Goal: Task Accomplishment & Management: Use online tool/utility

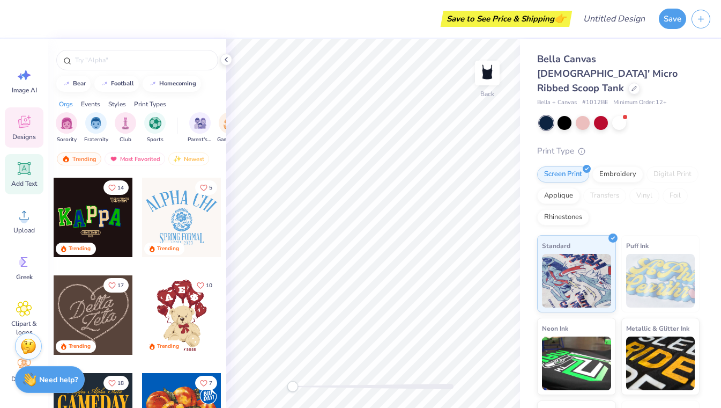
scroll to position [381, 0]
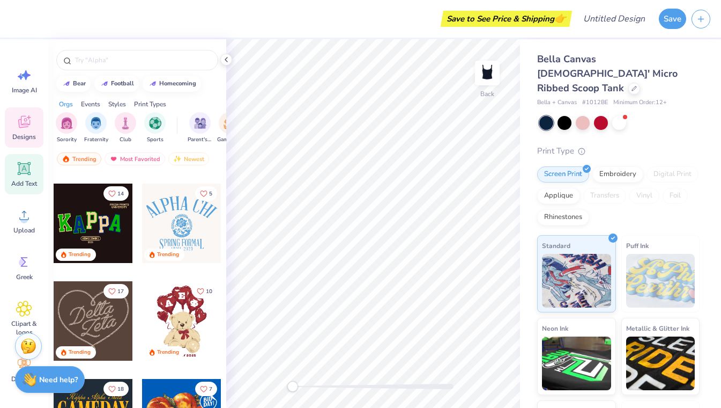
click at [26, 175] on icon at bounding box center [24, 168] width 16 height 16
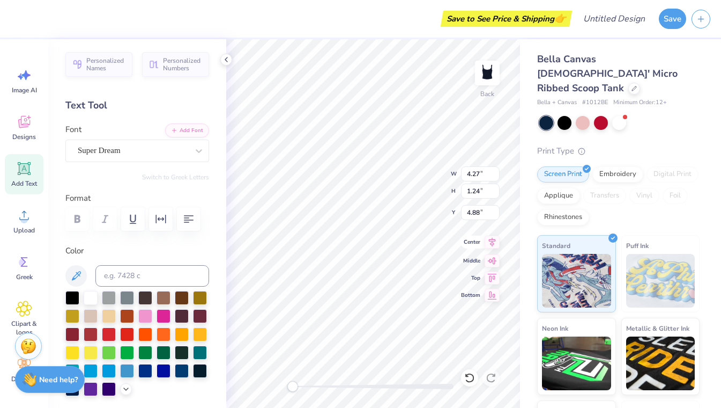
scroll to position [0, 2]
type textarea "baylor taal"
click at [138, 138] on div "Font Super Dream" at bounding box center [137, 142] width 144 height 39
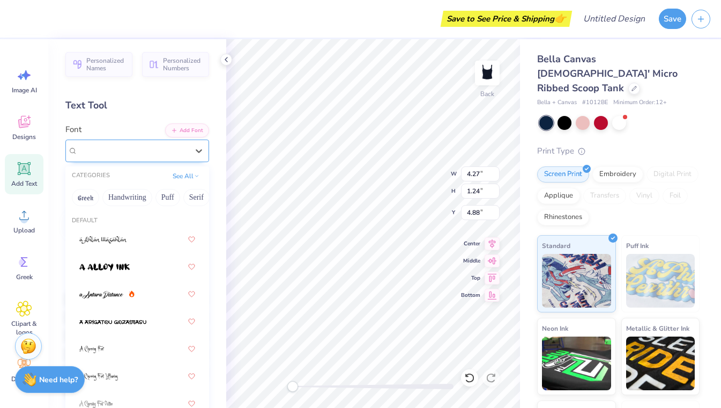
click at [138, 147] on div "Super Dream" at bounding box center [133, 150] width 113 height 17
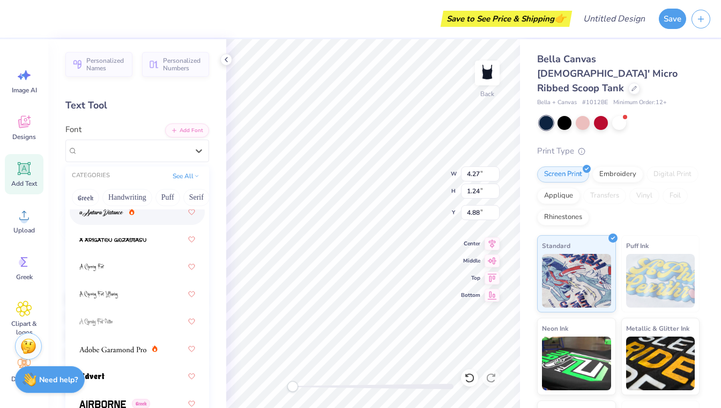
scroll to position [102, 0]
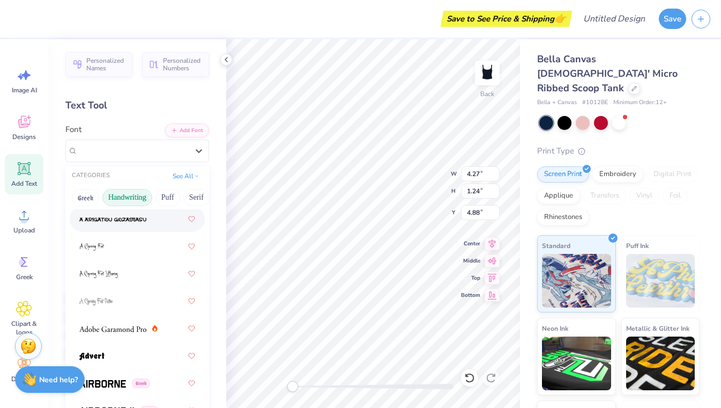
click at [115, 201] on button "Handwriting" at bounding box center [127, 197] width 50 height 17
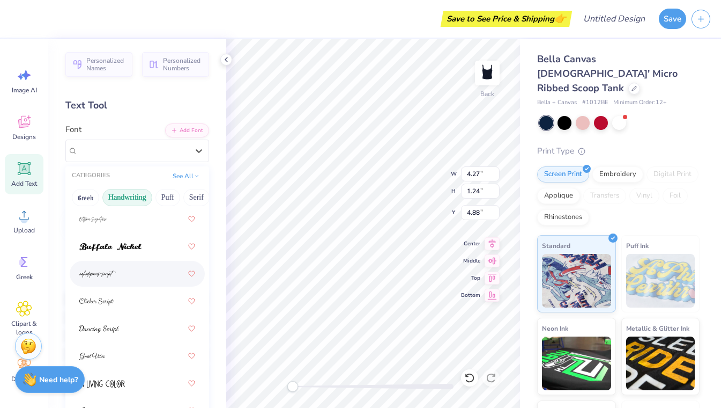
click at [125, 274] on div at bounding box center [137, 273] width 116 height 19
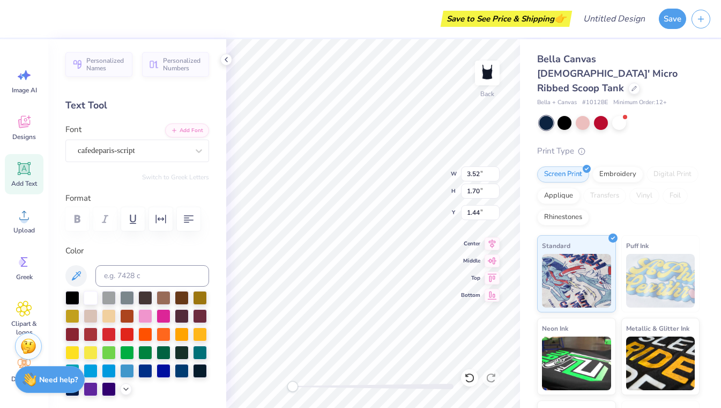
scroll to position [0, 1]
click at [168, 148] on div "cafedeparis-script" at bounding box center [133, 150] width 113 height 17
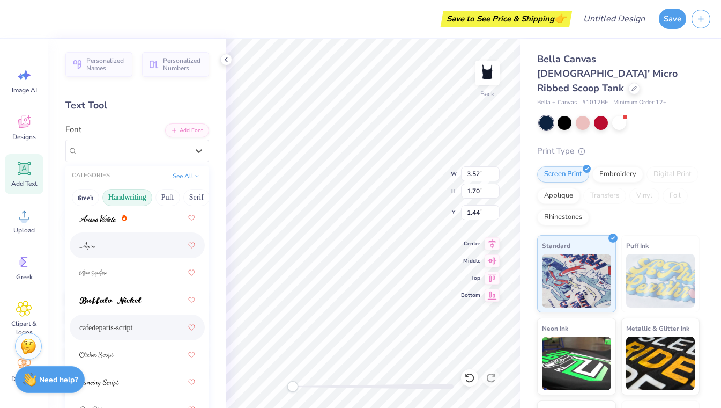
scroll to position [50, 0]
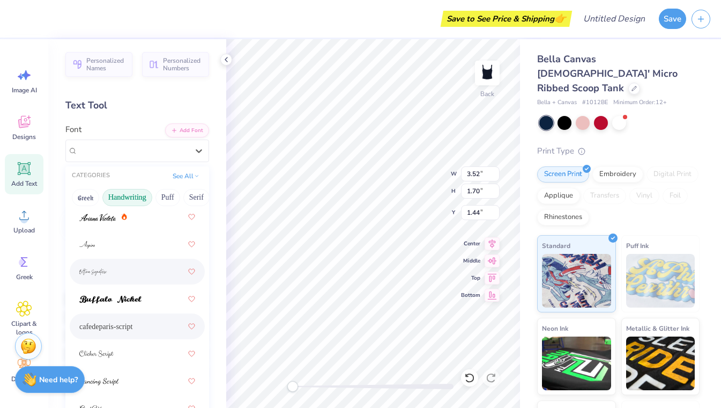
click at [136, 277] on div at bounding box center [137, 271] width 116 height 19
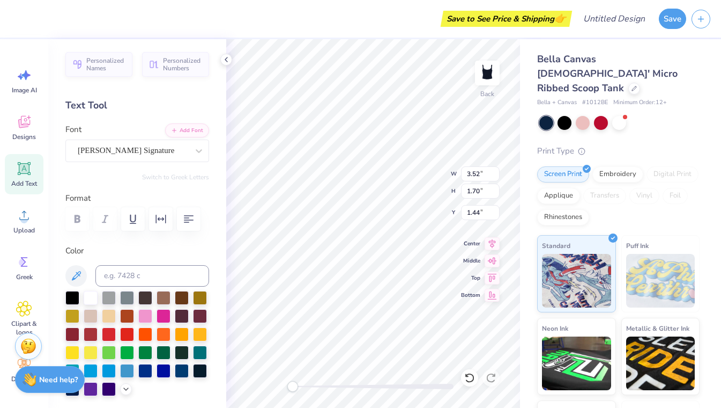
scroll to position [0, 2]
click at [144, 157] on div at bounding box center [133, 150] width 110 height 14
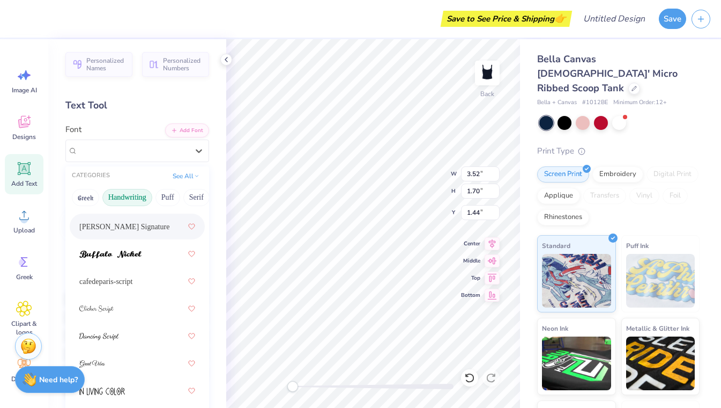
scroll to position [113, 0]
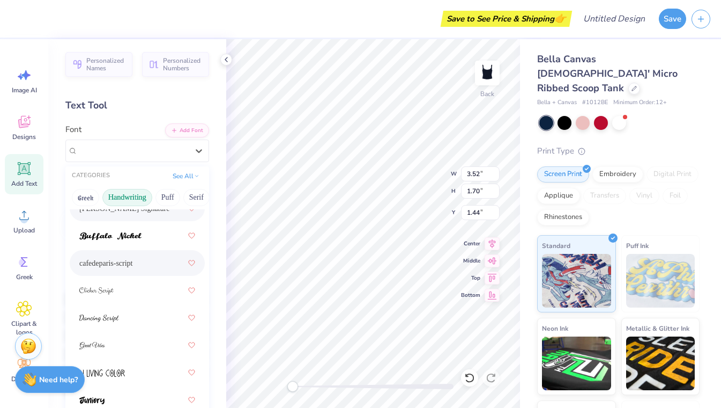
click at [137, 267] on div "cafedeparis-script" at bounding box center [137, 262] width 116 height 19
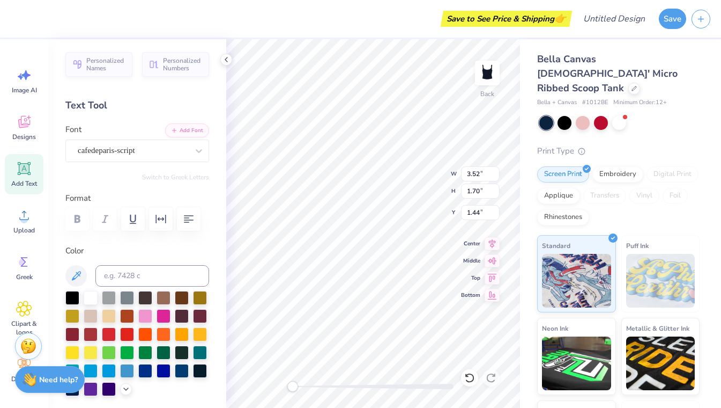
click at [143, 166] on div "Personalized Names Personalized Numbers Text Tool Add Font Font cafedeparis-scr…" at bounding box center [137, 223] width 178 height 368
click at [143, 156] on div at bounding box center [133, 150] width 110 height 14
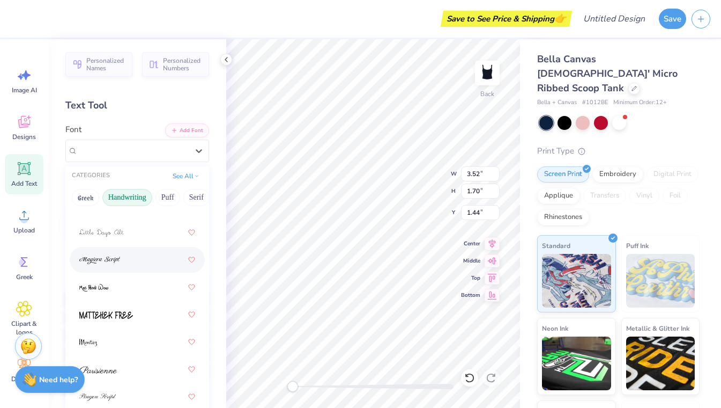
scroll to position [336, 0]
click at [141, 261] on div at bounding box center [137, 258] width 116 height 19
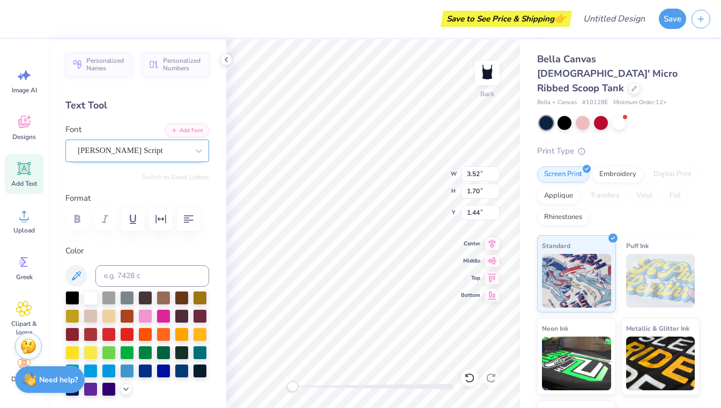
click at [143, 157] on div at bounding box center [133, 150] width 110 height 14
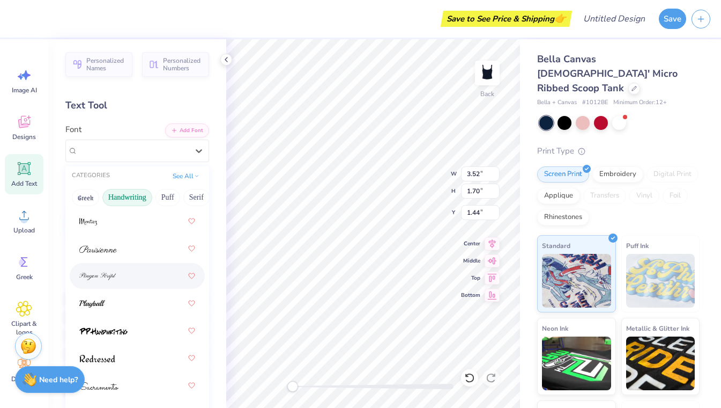
scroll to position [459, 0]
click at [136, 274] on div at bounding box center [137, 272] width 116 height 19
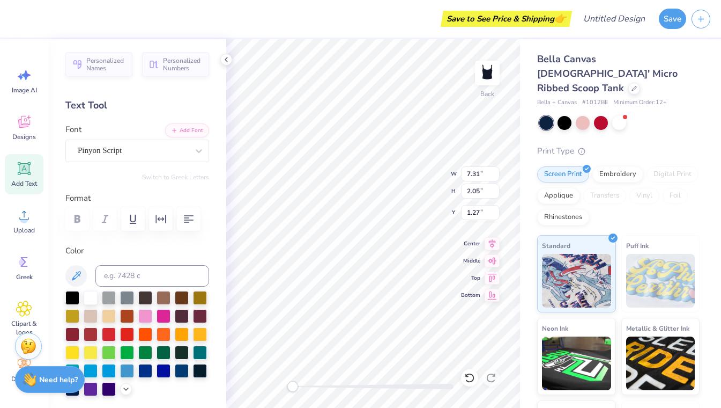
type input "5.70"
type input "1.60"
type input "0.97"
click at [201, 332] on div at bounding box center [200, 333] width 14 height 14
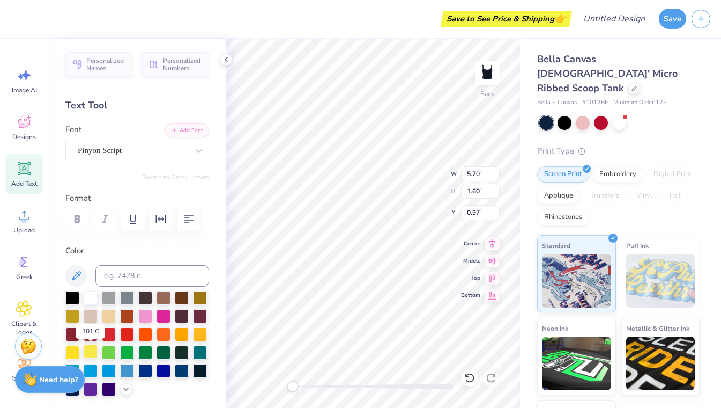
click at [90, 352] on div at bounding box center [91, 351] width 14 height 14
click at [143, 148] on div "Pinyon Script" at bounding box center [133, 150] width 113 height 17
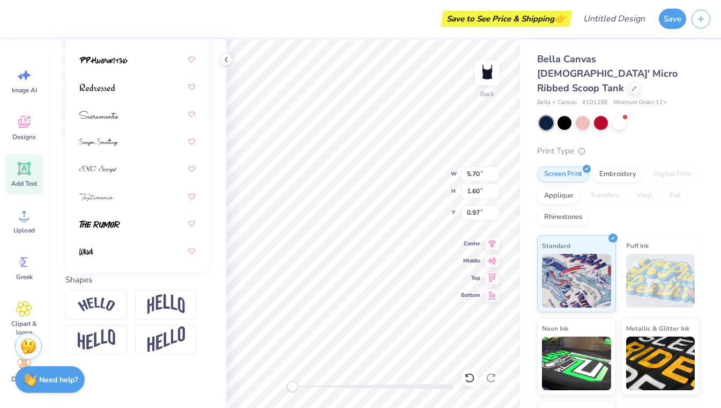
scroll to position [258, 0]
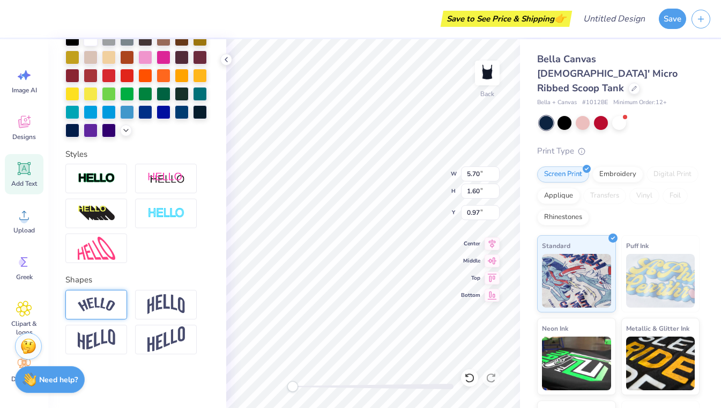
click at [108, 303] on img at bounding box center [97, 304] width 38 height 14
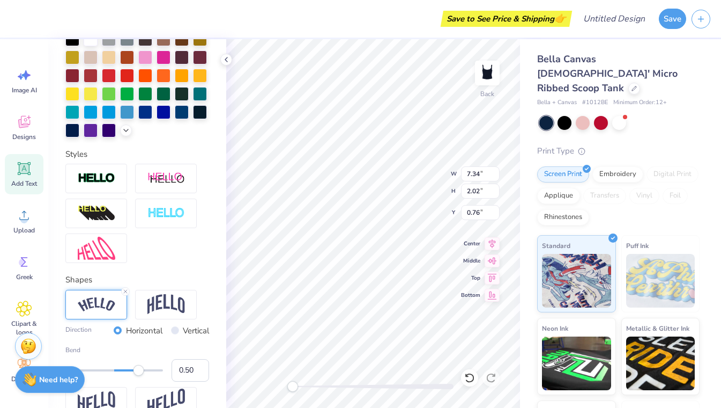
type input "5.19"
type input "1.43"
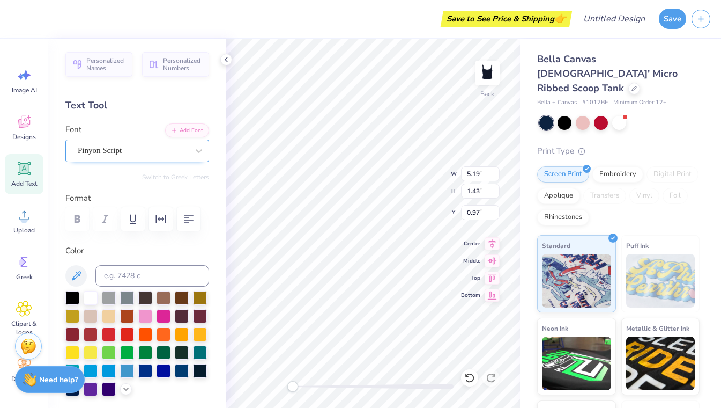
scroll to position [0, 0]
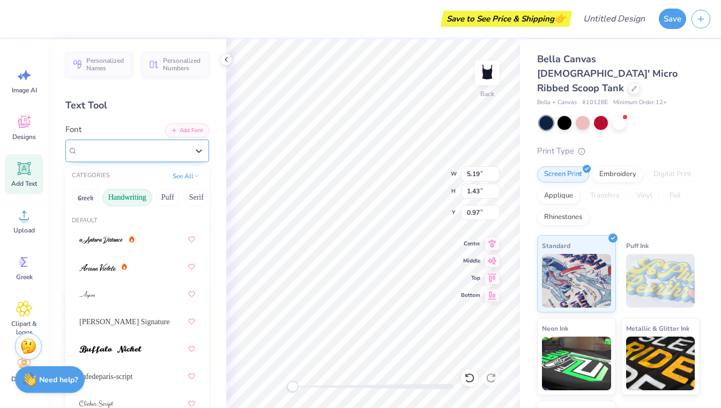
click at [138, 155] on div "Pinyon Script" at bounding box center [133, 150] width 113 height 17
click at [163, 195] on button "Puff" at bounding box center [167, 197] width 25 height 17
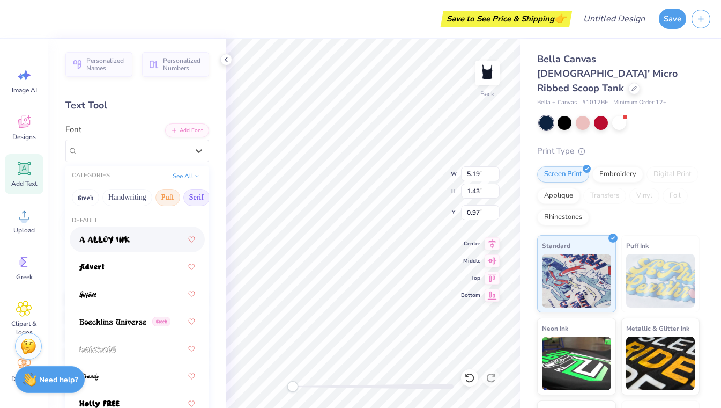
click at [195, 196] on button "Serif" at bounding box center [196, 197] width 26 height 17
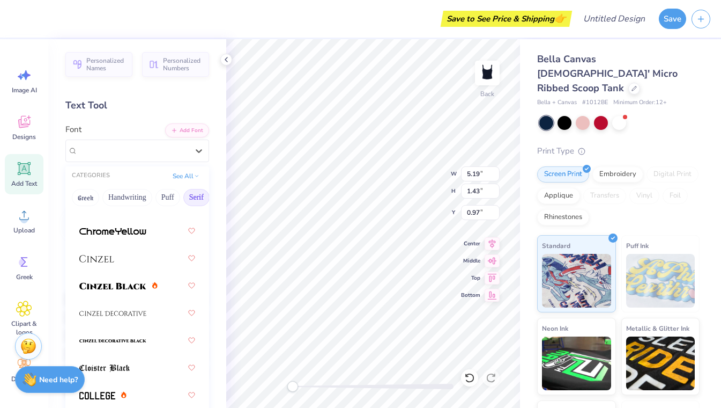
scroll to position [257, 0]
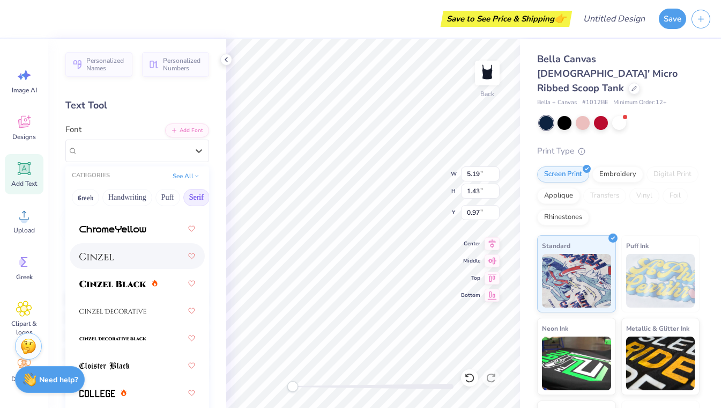
click at [126, 255] on div at bounding box center [137, 255] width 116 height 19
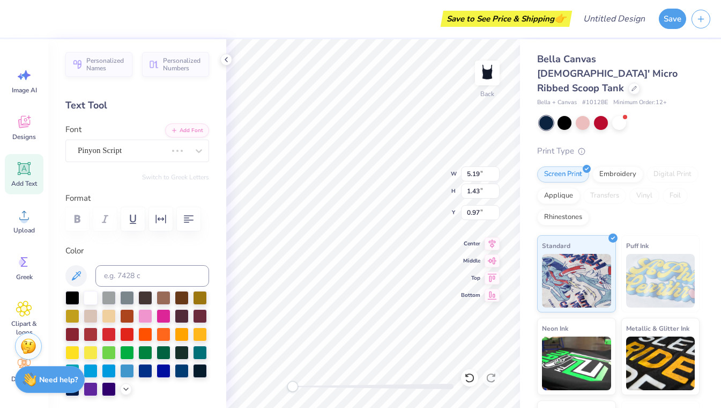
scroll to position [0, 2]
click at [154, 150] on div at bounding box center [133, 150] width 113 height 17
type input "5.34"
type input "1.18"
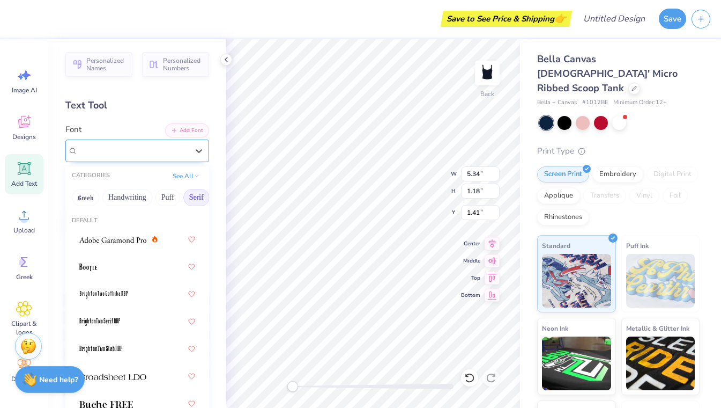
click at [132, 149] on div at bounding box center [133, 150] width 113 height 17
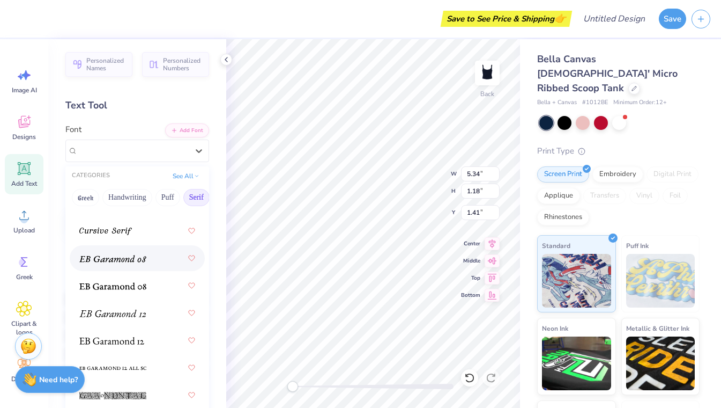
scroll to position [890, 0]
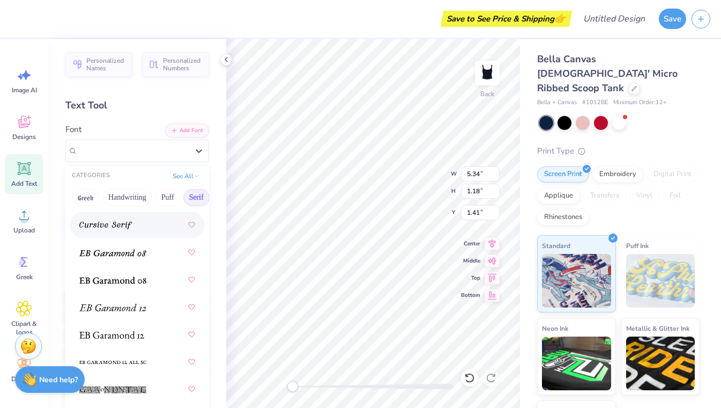
click at [115, 226] on img at bounding box center [105, 225] width 53 height 8
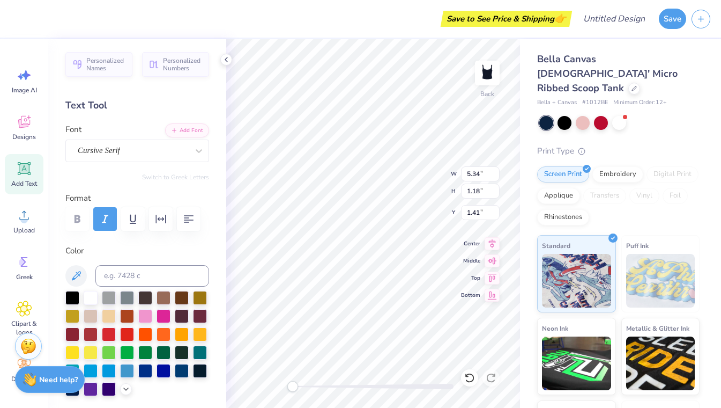
scroll to position [0, 2]
click at [134, 154] on div "Cursive Serif" at bounding box center [133, 150] width 113 height 17
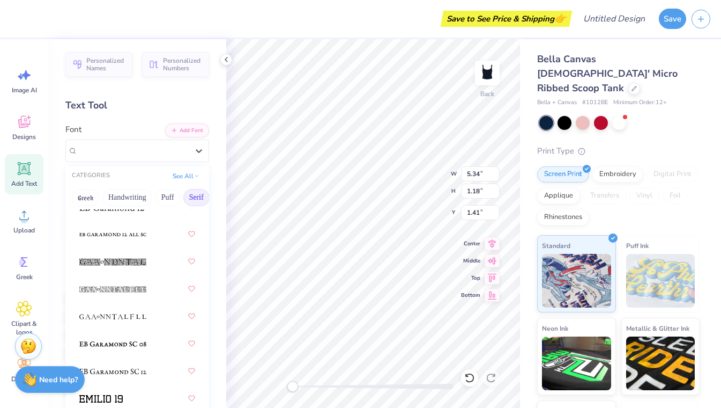
scroll to position [1010, 0]
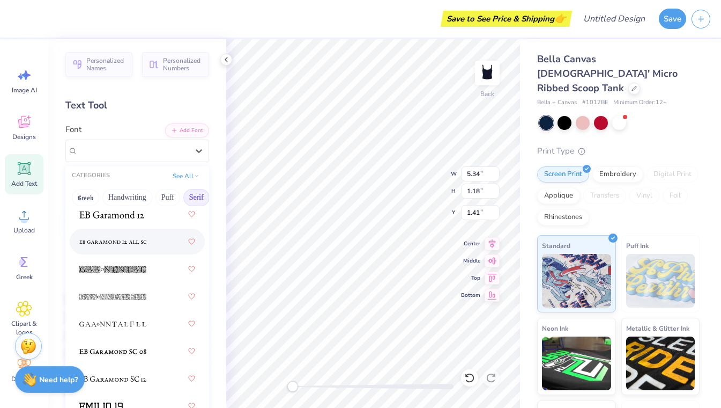
click at [134, 236] on span at bounding box center [112, 241] width 67 height 11
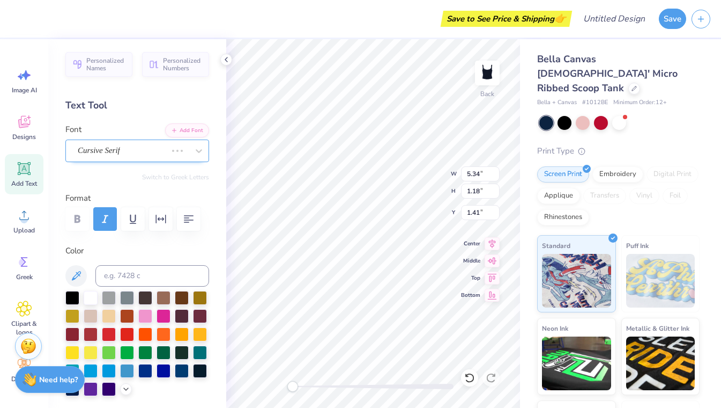
click at [145, 157] on div "Cursive Serif" at bounding box center [122, 150] width 91 height 17
click at [142, 149] on span "EB Garamond 12 All SC" at bounding box center [118, 150] width 80 height 12
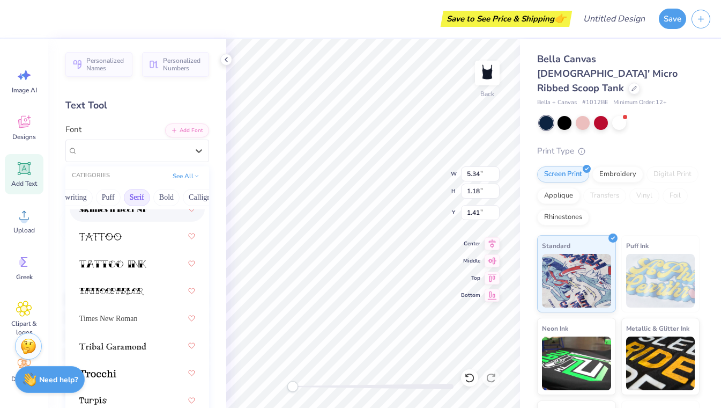
scroll to position [0, 80]
click at [152, 192] on button "Bold" at bounding box center [146, 197] width 26 height 17
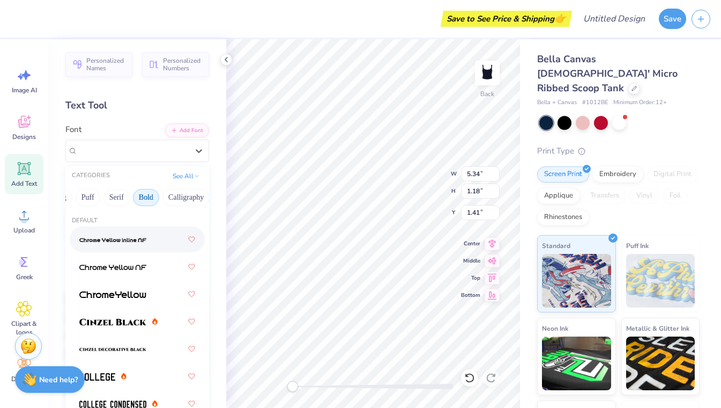
scroll to position [0, 0]
click at [196, 193] on button "Calligraphy" at bounding box center [185, 197] width 47 height 17
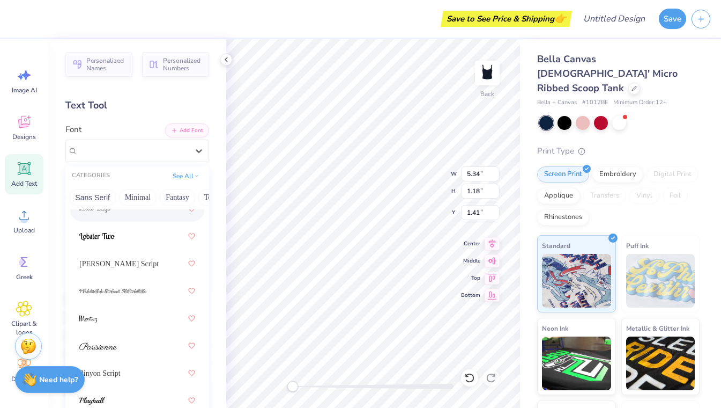
scroll to position [0, 261]
click at [141, 198] on button "Minimal" at bounding box center [133, 197] width 38 height 17
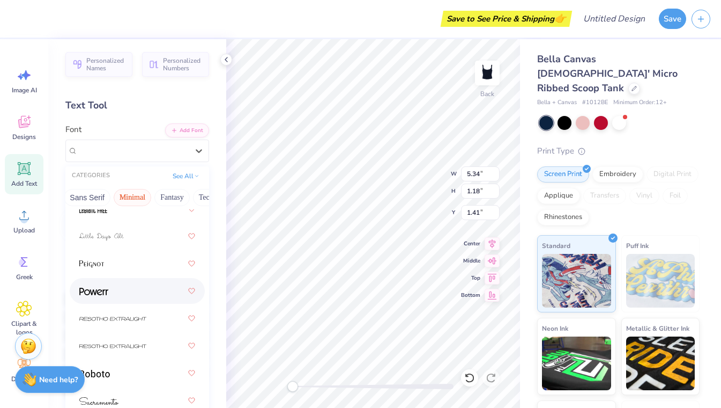
click at [140, 288] on div at bounding box center [137, 290] width 116 height 19
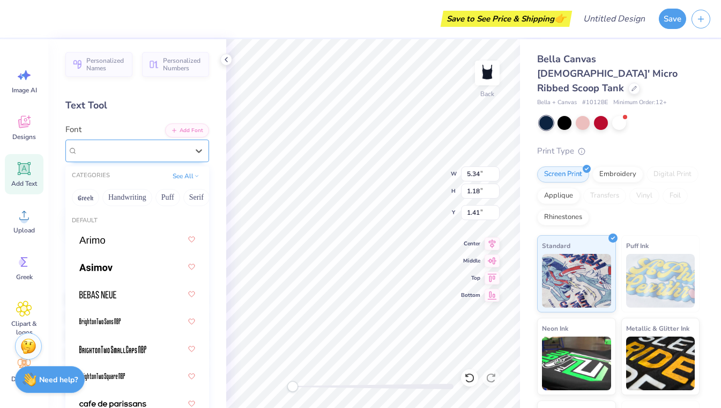
click at [162, 146] on div "Powerr" at bounding box center [133, 150] width 113 height 17
click at [192, 200] on button "Others" at bounding box center [187, 197] width 32 height 17
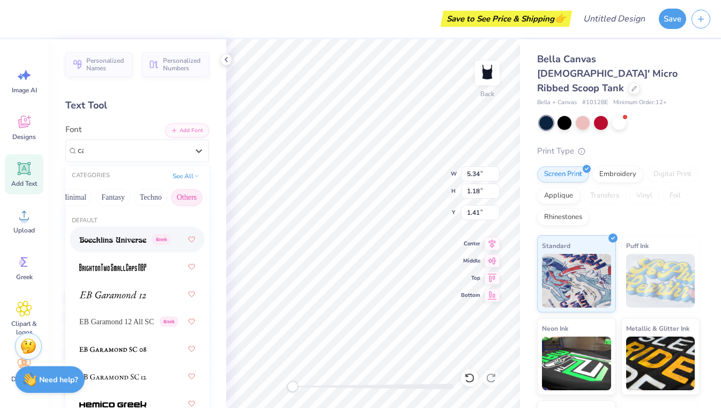
scroll to position [0, 0]
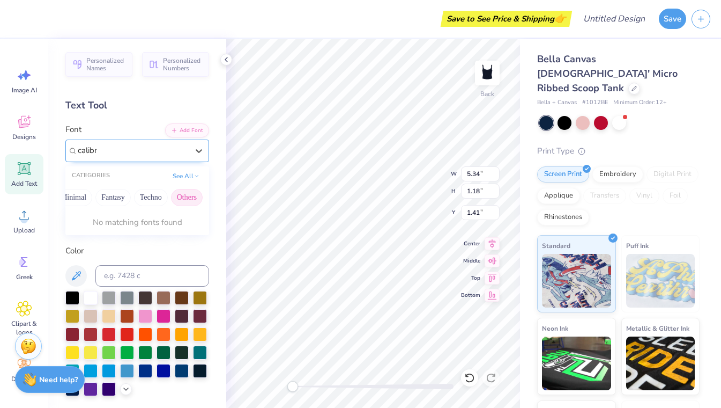
type input "calibri"
click at [151, 195] on button "Techno" at bounding box center [151, 197] width 34 height 17
click at [132, 147] on div at bounding box center [133, 150] width 113 height 17
click at [132, 147] on div "Powerr" at bounding box center [133, 150] width 110 height 12
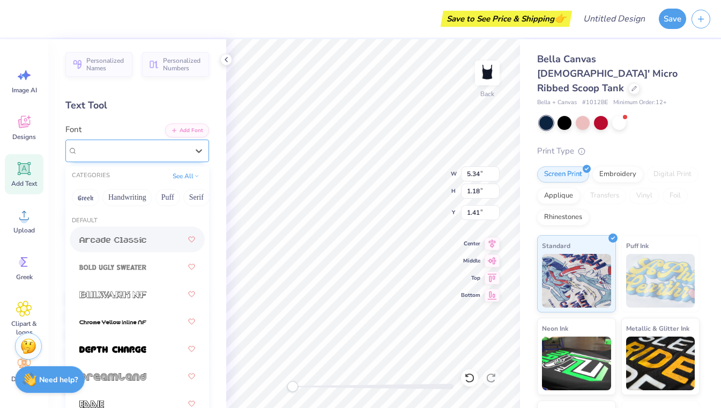
click at [186, 151] on div "Powerr" at bounding box center [133, 150] width 110 height 12
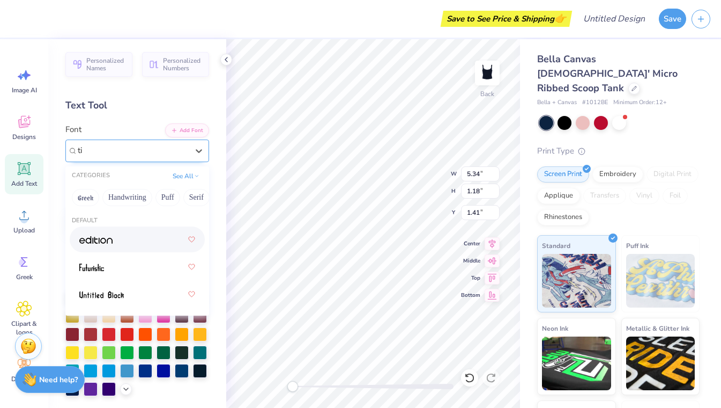
type input "t"
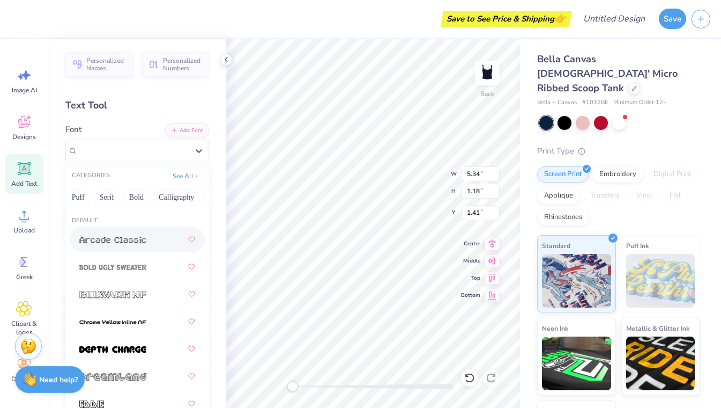
scroll to position [0, 80]
click at [156, 197] on button "Bold" at bounding box center [145, 197] width 26 height 17
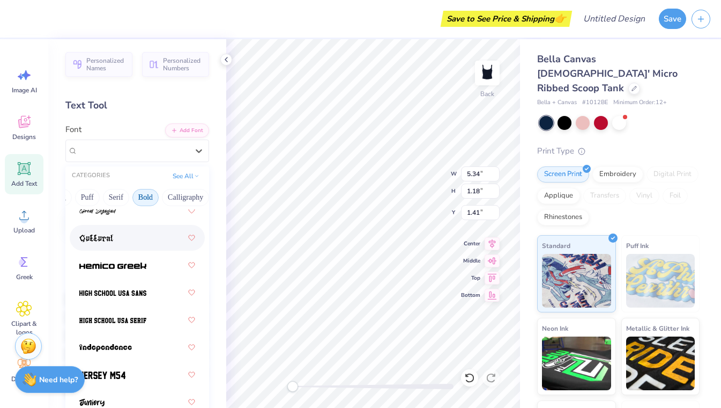
scroll to position [738, 0]
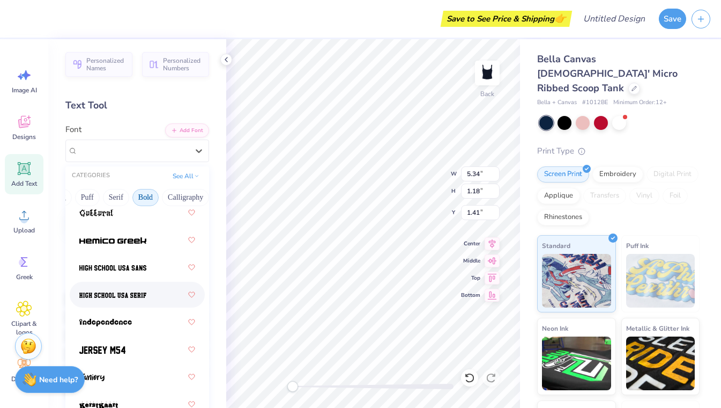
click at [142, 291] on span at bounding box center [112, 294] width 67 height 11
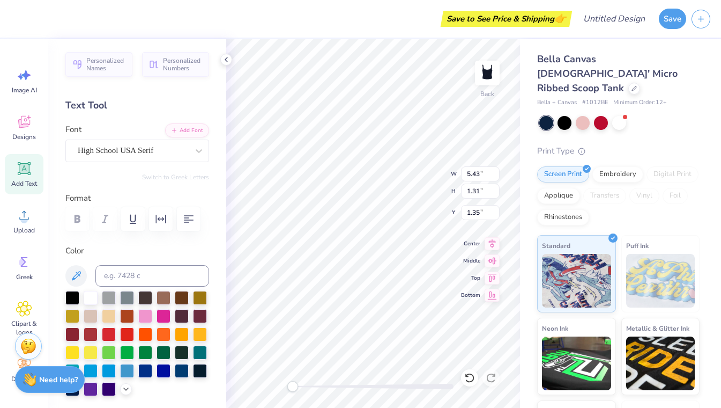
scroll to position [0, 1]
click at [108, 314] on div at bounding box center [109, 315] width 14 height 14
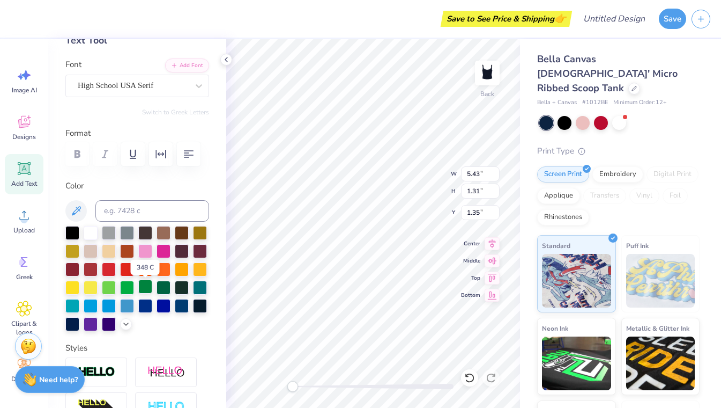
scroll to position [67, 0]
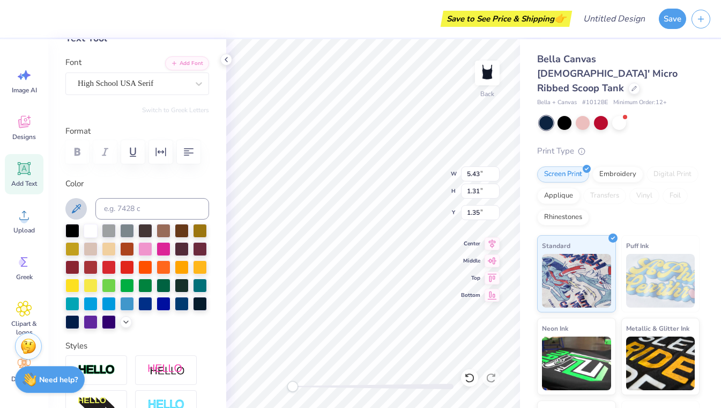
click at [79, 204] on icon at bounding box center [76, 208] width 9 height 9
click at [79, 208] on icon at bounding box center [76, 208] width 13 height 13
click at [199, 265] on div at bounding box center [200, 266] width 14 height 14
click at [166, 80] on div "High School USA Serif" at bounding box center [133, 83] width 113 height 17
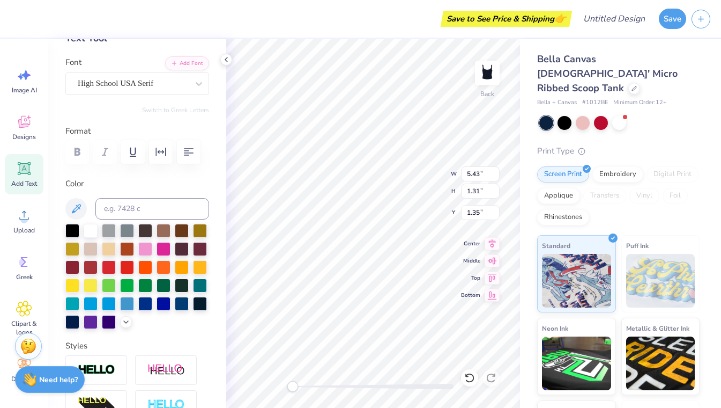
scroll to position [0, 1]
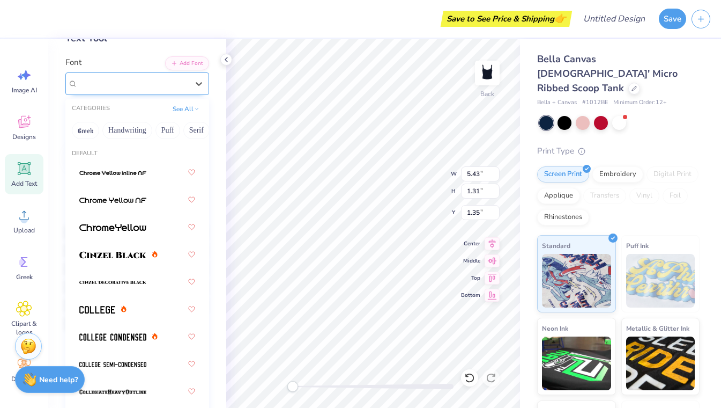
click at [150, 90] on div "High School USA Serif" at bounding box center [133, 83] width 113 height 17
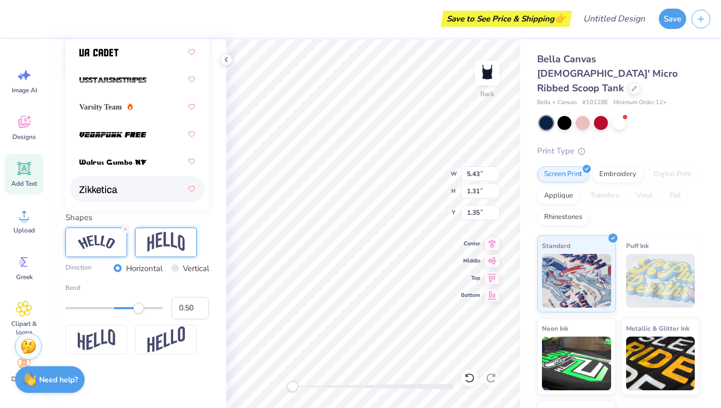
scroll to position [321, 0]
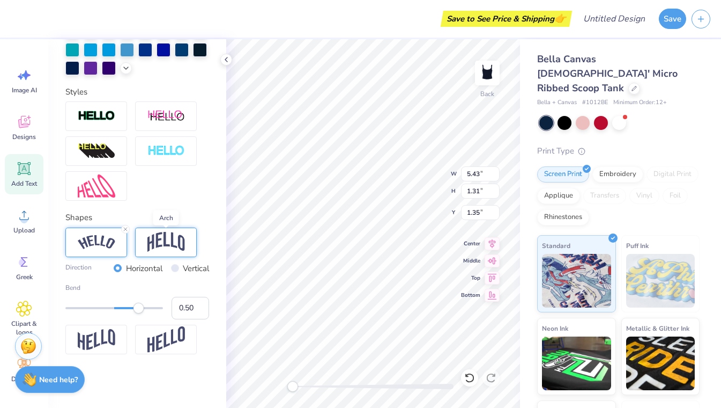
click at [154, 242] on img at bounding box center [166, 242] width 38 height 20
click at [162, 244] on img at bounding box center [166, 242] width 38 height 20
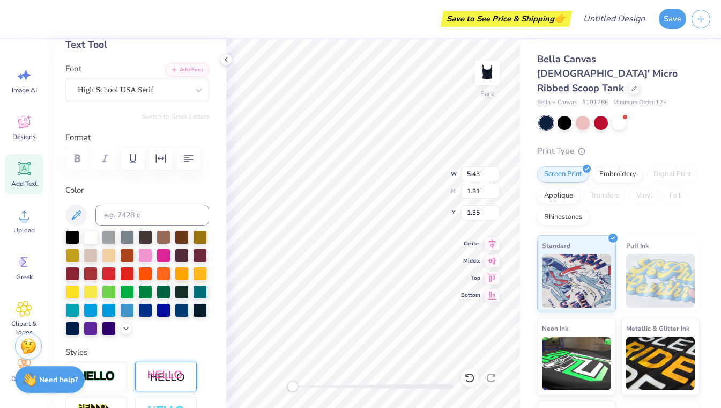
scroll to position [49, 0]
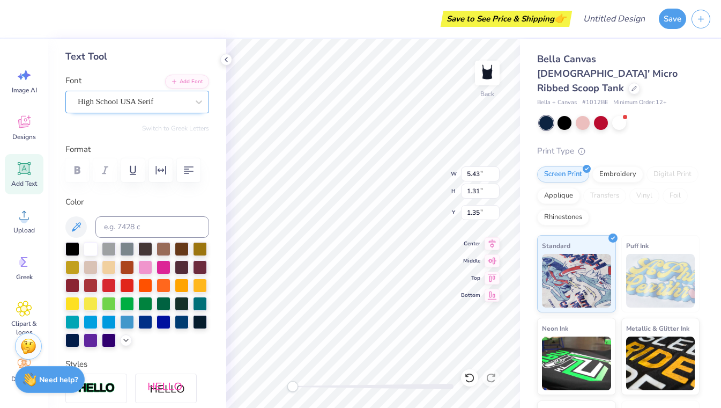
click at [172, 101] on div "High School USA Serif" at bounding box center [133, 101] width 113 height 17
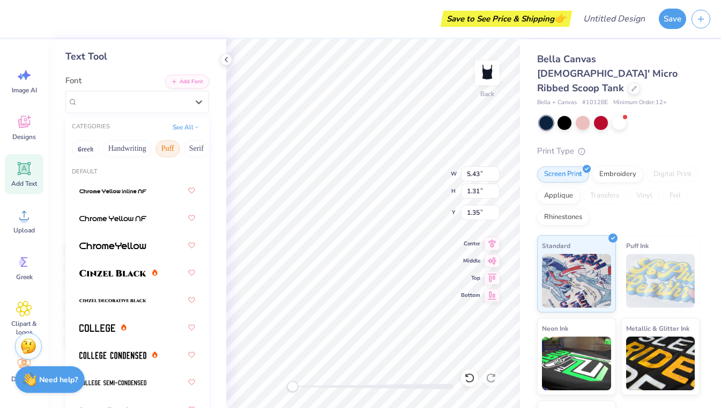
click at [167, 149] on button "Puff" at bounding box center [167, 148] width 25 height 17
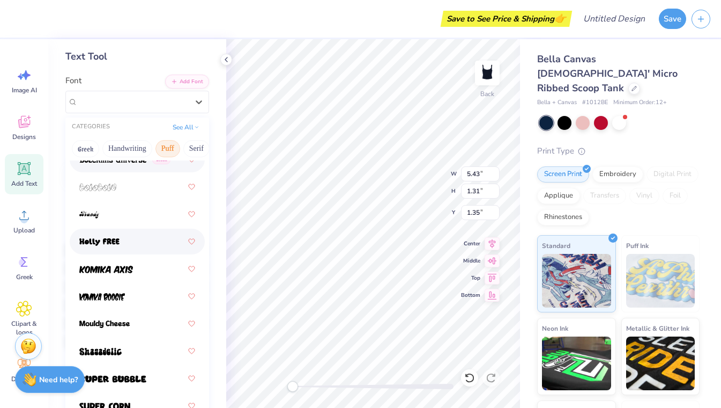
scroll to position [113, 0]
click at [192, 151] on button "Serif" at bounding box center [196, 148] width 26 height 17
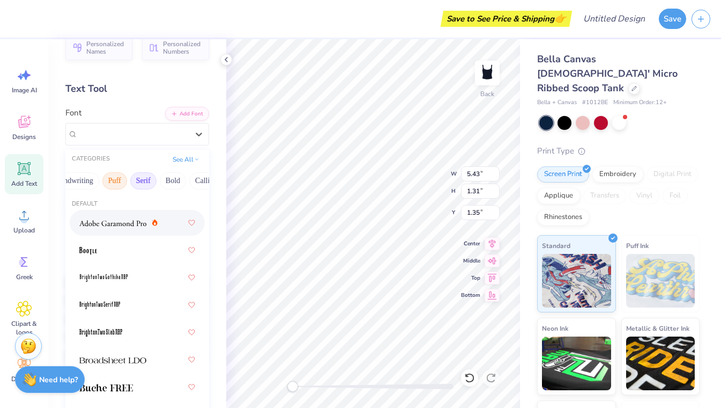
scroll to position [0, 98]
click at [137, 181] on button "Bold" at bounding box center [128, 180] width 26 height 17
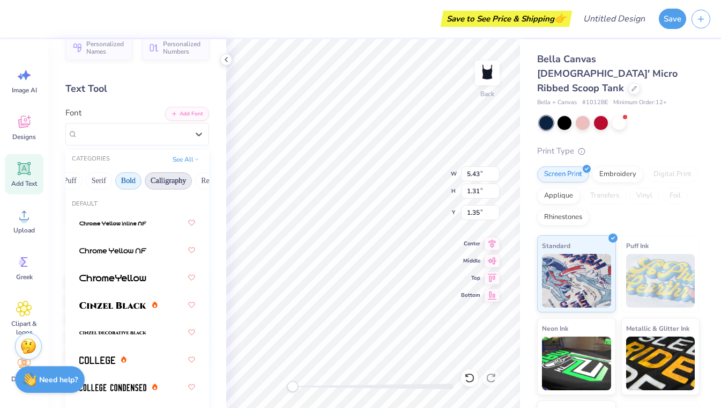
click at [169, 179] on button "Calligraphy" at bounding box center [168, 180] width 47 height 17
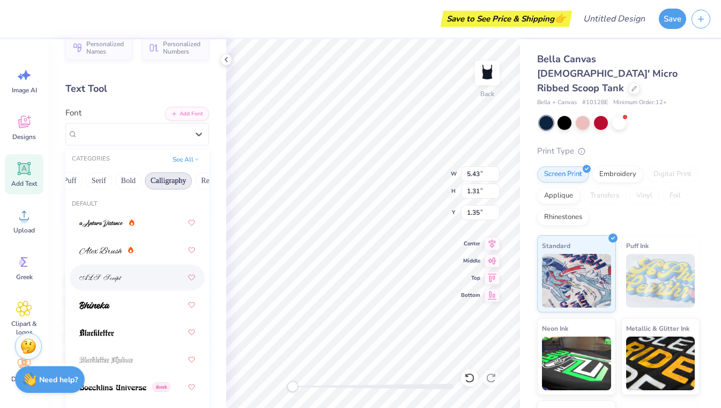
click at [136, 277] on div at bounding box center [137, 277] width 116 height 19
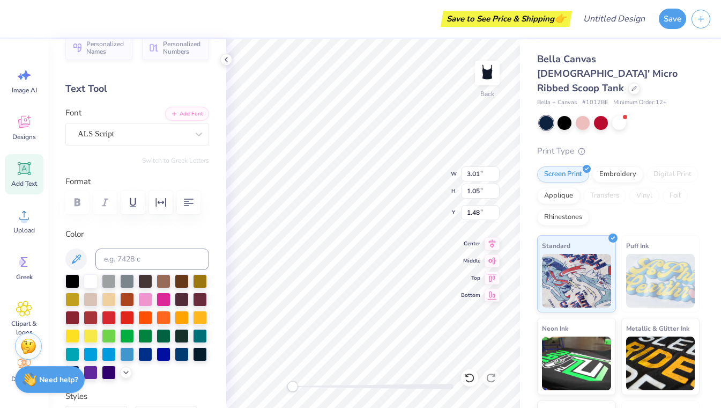
type input "3.93"
type input "1.37"
type input "4.79"
type input "1.67"
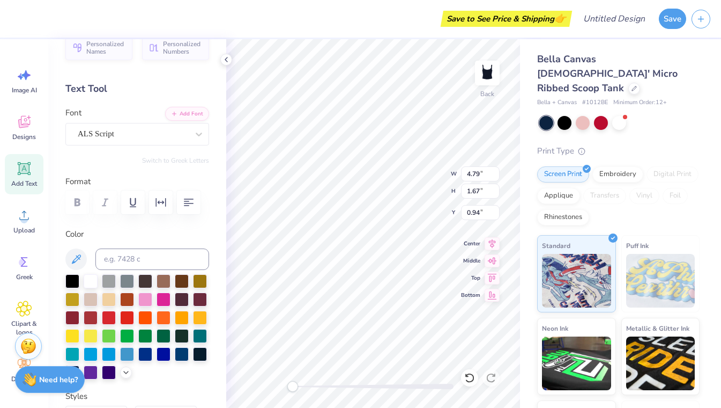
type textarea "Baylor Taal"
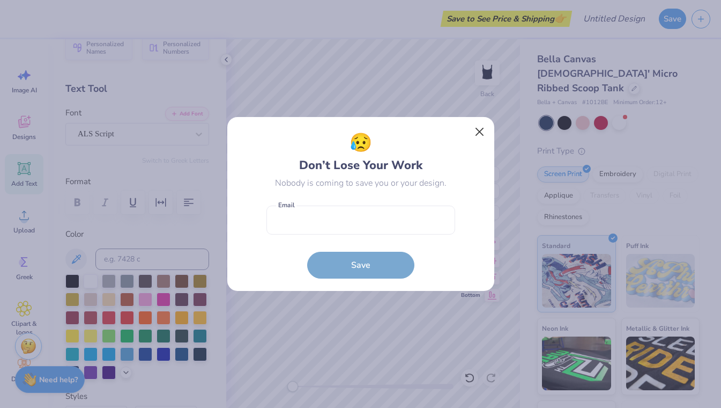
click at [470, 132] on button "Close" at bounding box center [479, 132] width 20 height 20
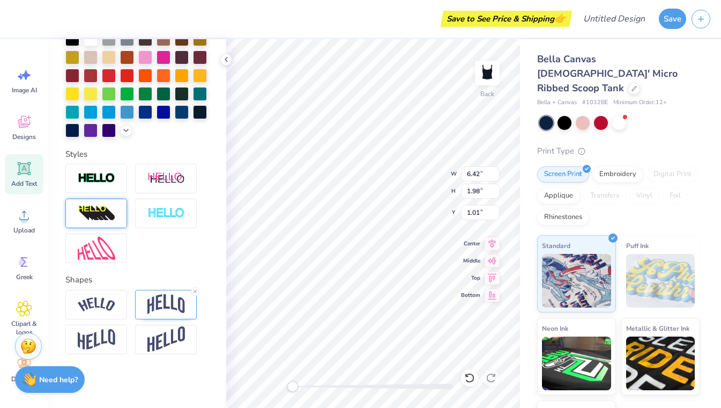
scroll to position [258, 0]
click at [100, 335] on img at bounding box center [97, 339] width 38 height 21
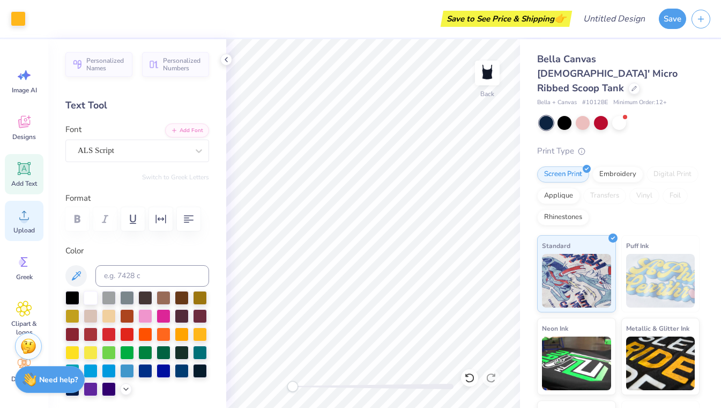
scroll to position [0, 0]
click at [25, 221] on circle at bounding box center [24, 220] width 8 height 8
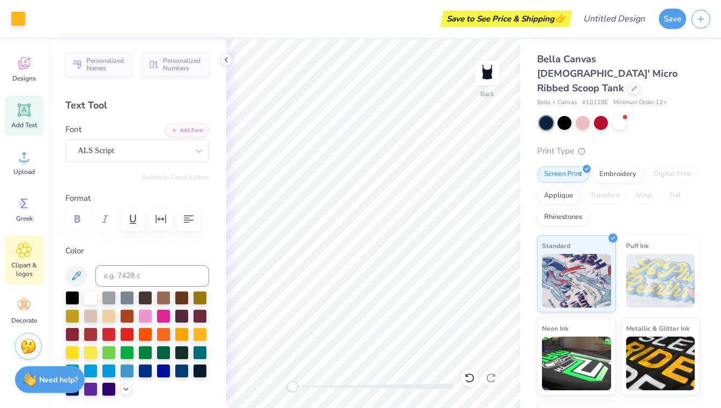
scroll to position [62, 0]
click at [21, 247] on icon at bounding box center [24, 246] width 6 height 6
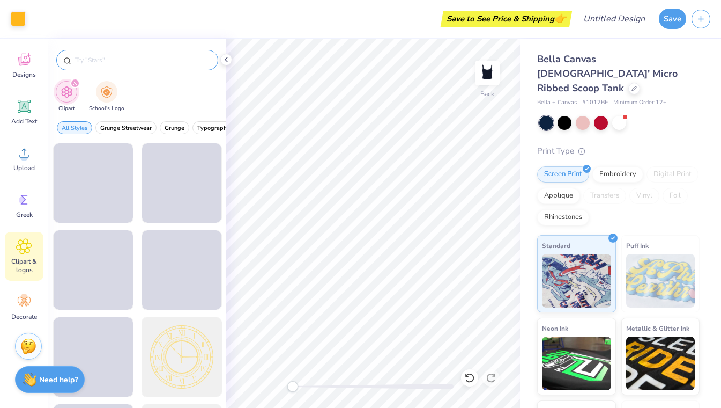
click at [121, 61] on input "text" at bounding box center [142, 60] width 137 height 11
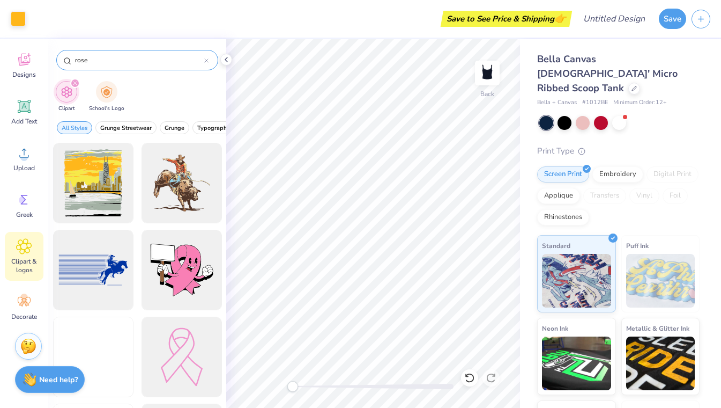
type input "rose"
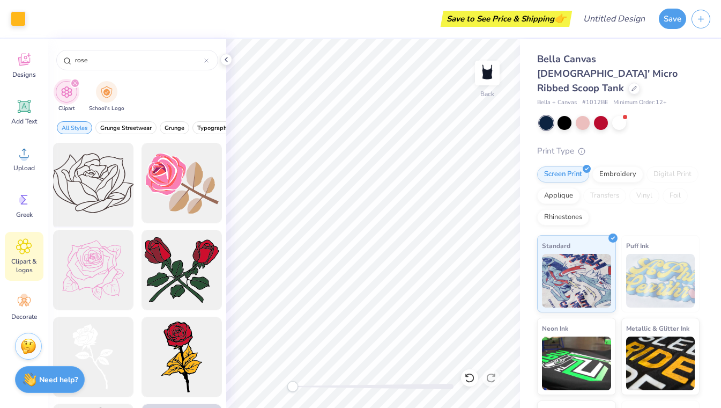
click at [107, 195] on div at bounding box center [93, 183] width 88 height 88
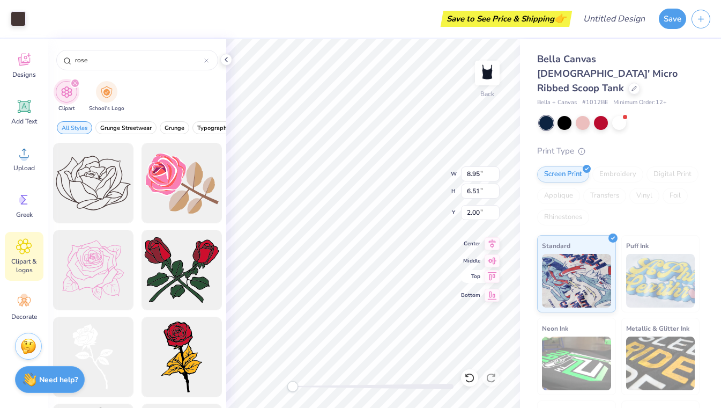
type input "5.58"
type input "4.06"
type input "4.46"
type input "2.39"
type input "1.74"
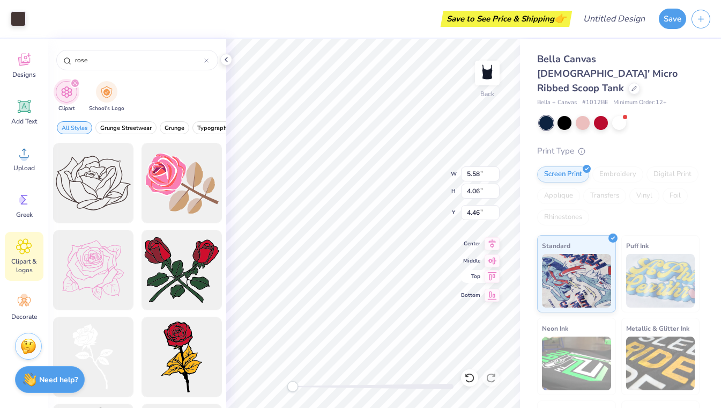
type input "6.77"
type input "1.50"
type input "1.09"
type input "2.40"
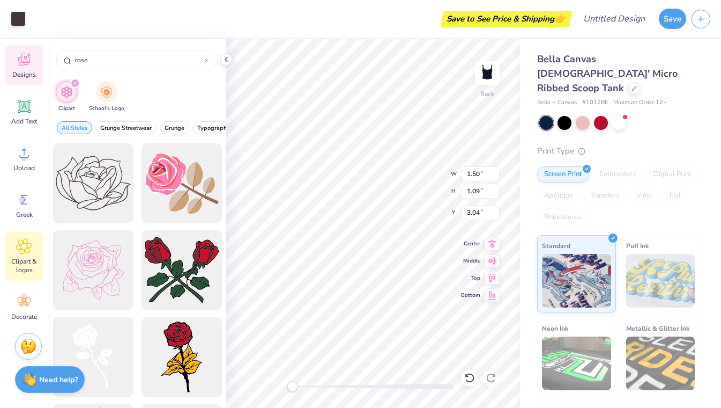
click at [33, 62] on div "Designs" at bounding box center [24, 65] width 39 height 40
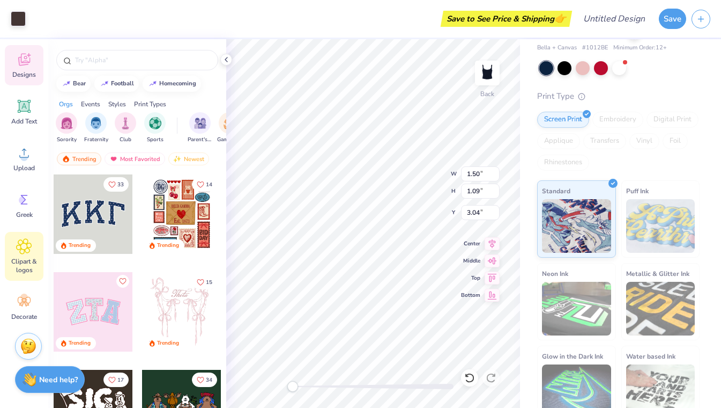
click at [32, 252] on div "Clipart & logos" at bounding box center [24, 256] width 39 height 49
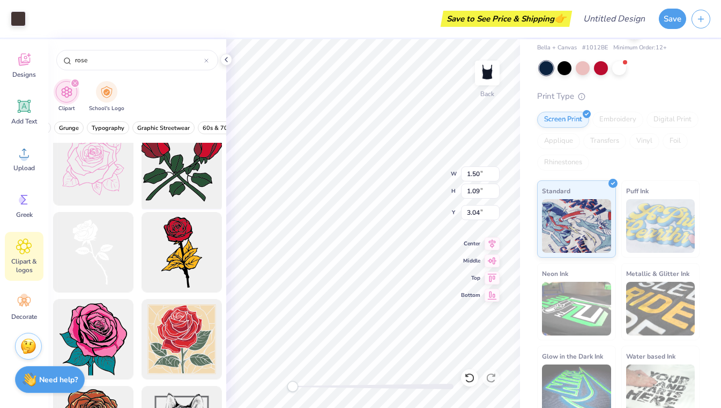
scroll to position [113, 0]
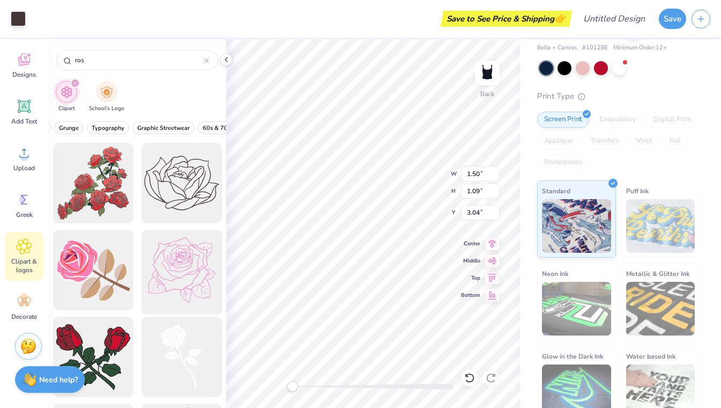
type input "ros"
click at [173, 285] on div at bounding box center [181, 270] width 88 height 88
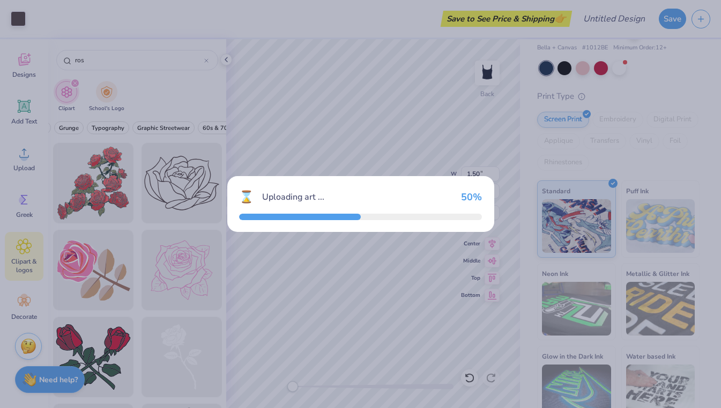
type input "8.77"
type input "8.48"
type input "2.00"
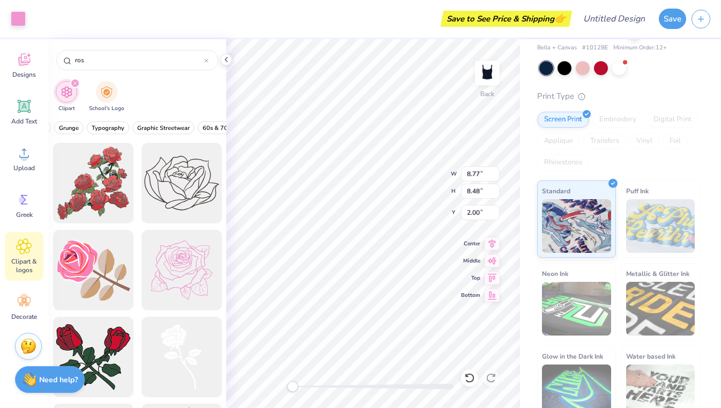
type input "5.25"
type input "5.07"
type input "5.40"
type input "1.50"
type input "1.09"
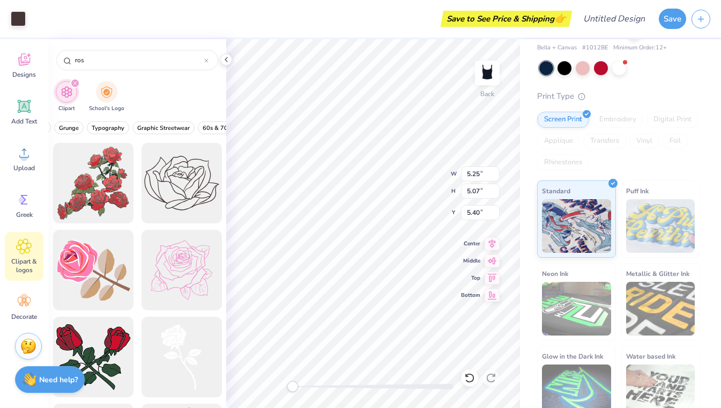
type input "3.01"
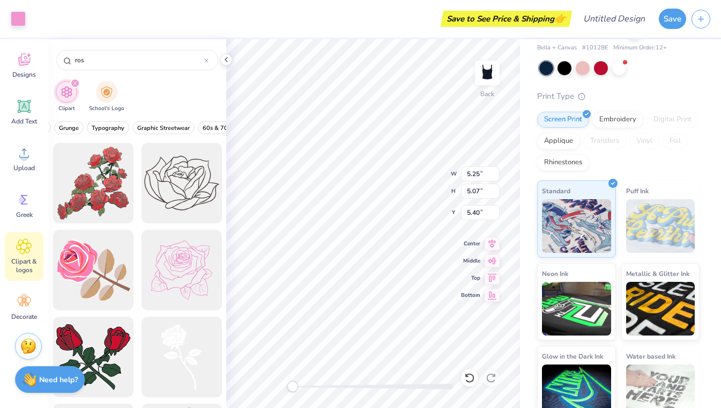
type input "2.73"
type input "2.63"
type input "7.84"
type input "1.43"
type input "1.38"
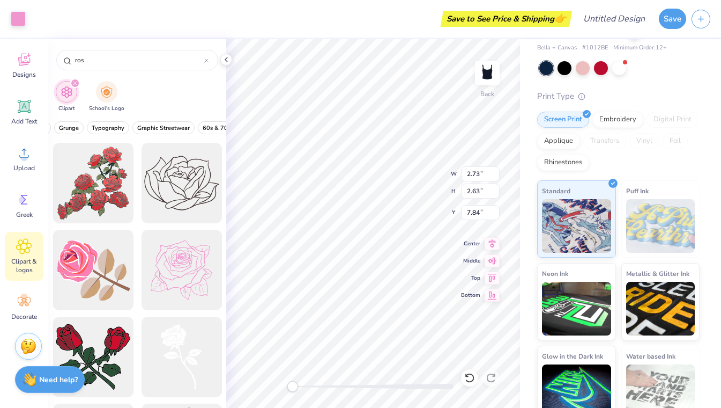
type input "2.87"
click at [26, 69] on div "Designs" at bounding box center [24, 65] width 39 height 40
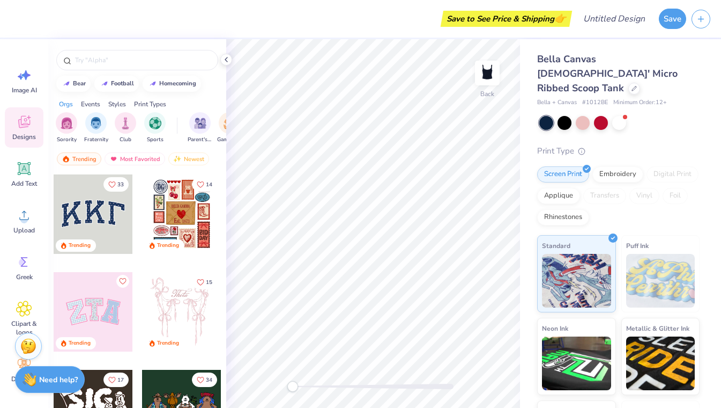
click at [109, 211] on div at bounding box center [93, 213] width 79 height 79
type input "7.76"
type input "3.24"
type input "2.08"
type input "7.97"
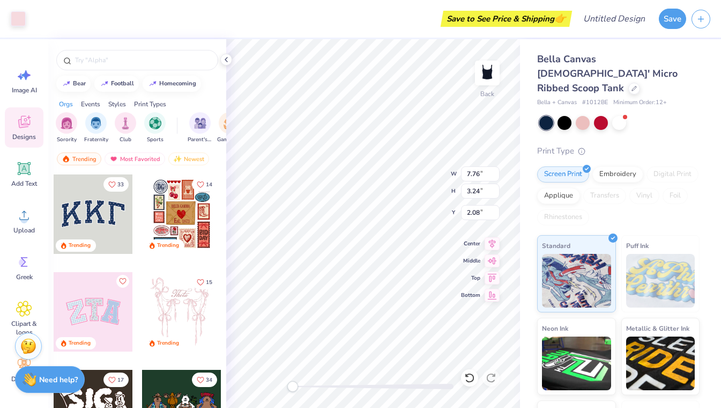
type input "3.50"
type input "2.00"
type input "7.83"
type input "3.34"
type input "2.07"
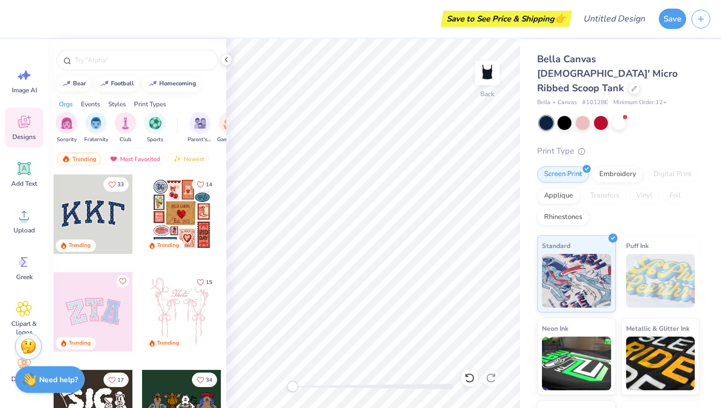
click at [175, 234] on div at bounding box center [181, 213] width 79 height 79
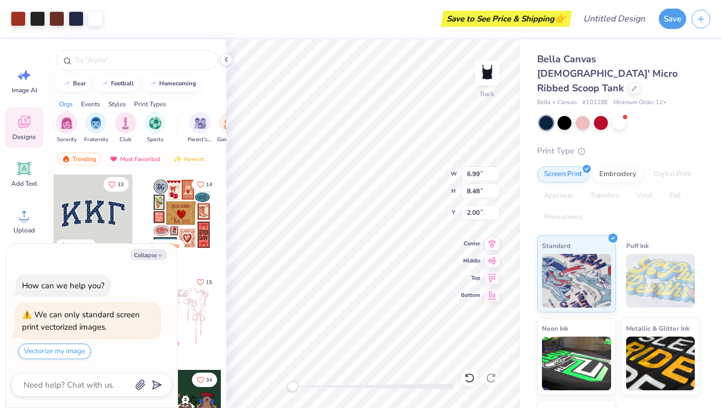
type textarea "x"
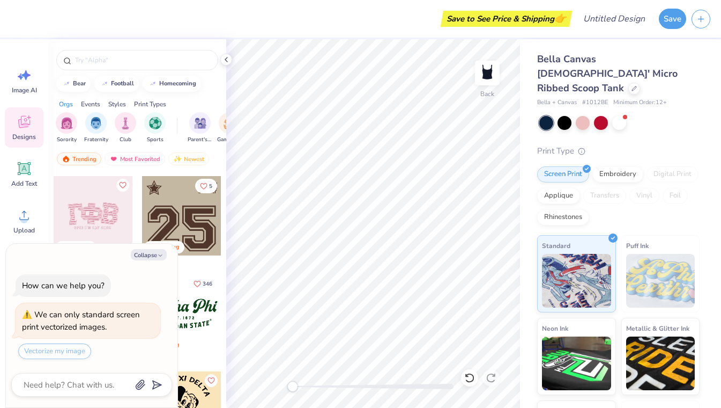
scroll to position [1073, 0]
click at [147, 61] on input "text" at bounding box center [142, 60] width 137 height 11
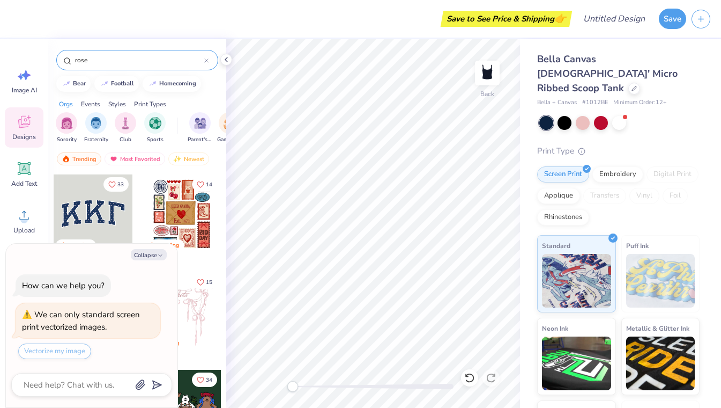
type input "rose"
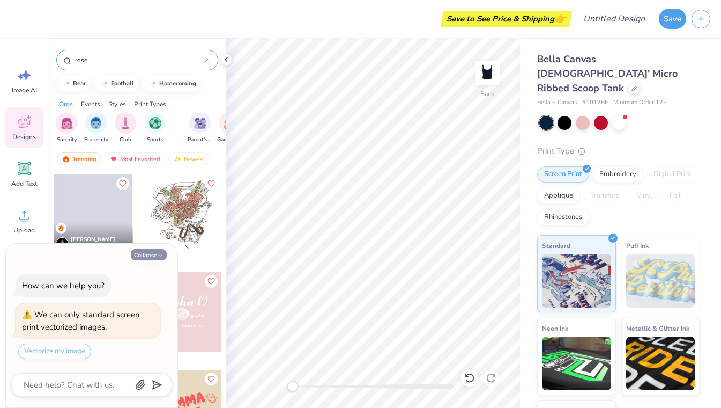
click at [149, 255] on button "Collapse" at bounding box center [149, 254] width 36 height 11
type textarea "x"
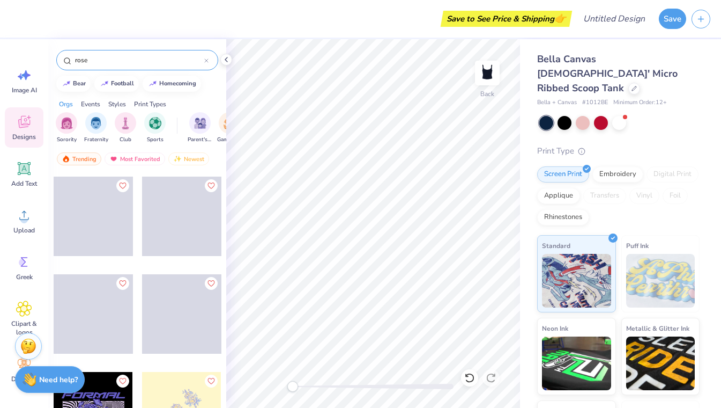
scroll to position [808, 0]
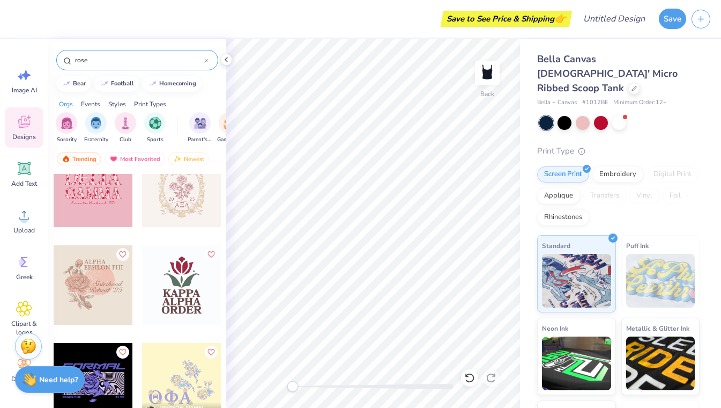
click at [95, 3] on div "Save to See Price & Shipping 👉" at bounding box center [292, 19] width 553 height 38
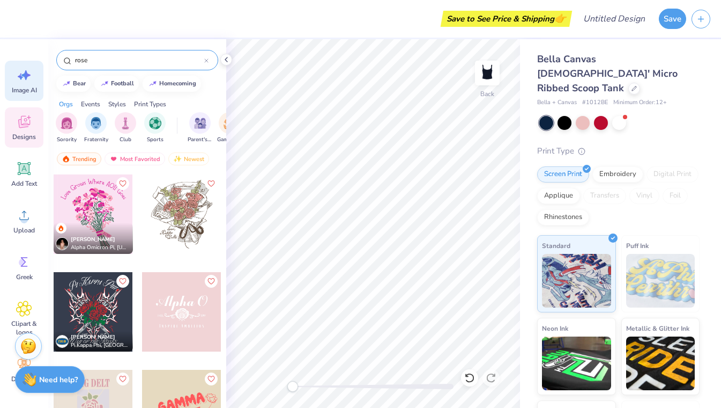
scroll to position [-1, 0]
click at [33, 84] on div "Image AI" at bounding box center [24, 81] width 39 height 40
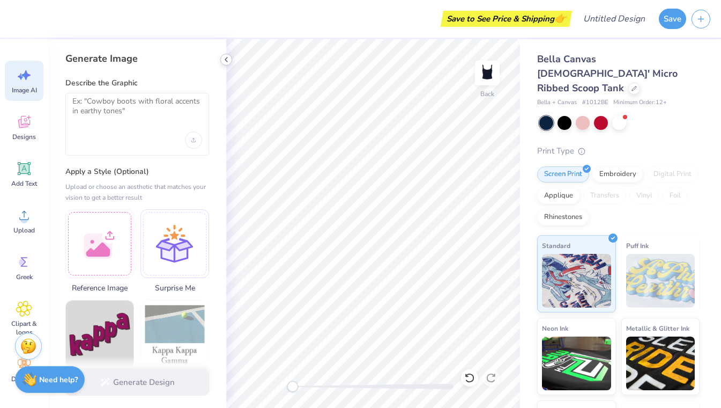
scroll to position [0, 0]
click at [223, 56] on icon at bounding box center [226, 59] width 9 height 9
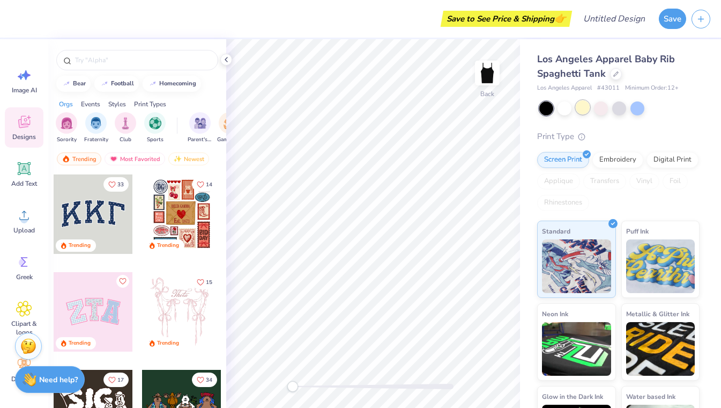
click at [582, 112] on div at bounding box center [583, 107] width 14 height 14
click at [31, 177] on div "Add Text" at bounding box center [24, 174] width 39 height 40
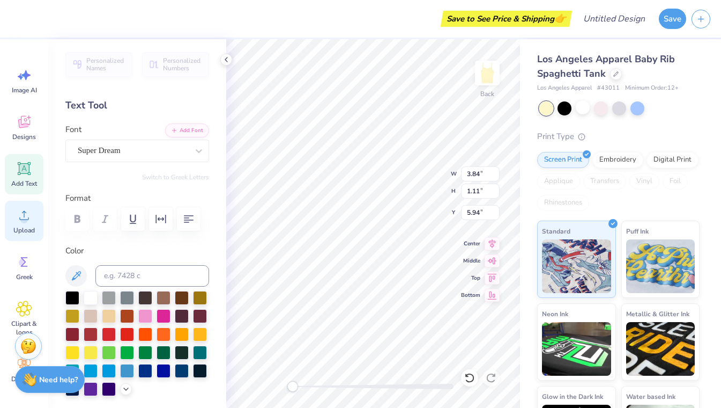
click at [23, 223] on div "Upload" at bounding box center [24, 221] width 39 height 40
click at [30, 176] on div "Add Text" at bounding box center [24, 174] width 39 height 40
click at [112, 1] on div "Save to See Price & Shipping 👉" at bounding box center [292, 19] width 553 height 38
